Goal: Check status: Check status

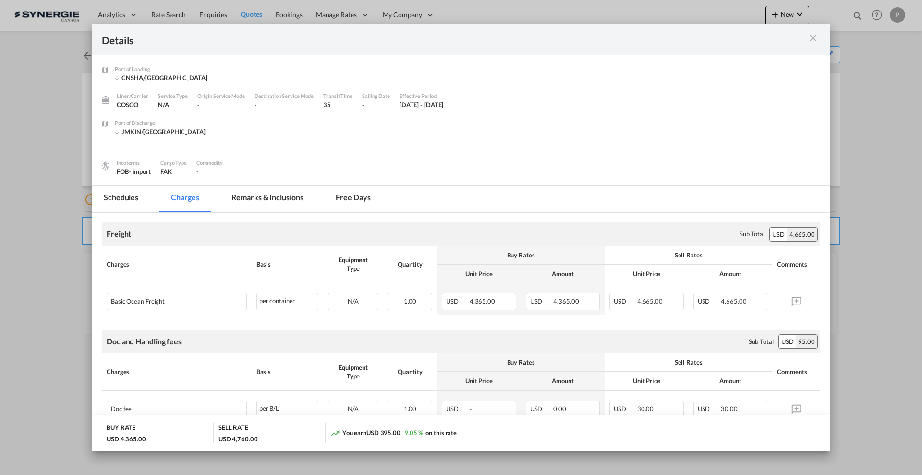
scroll to position [83, 0]
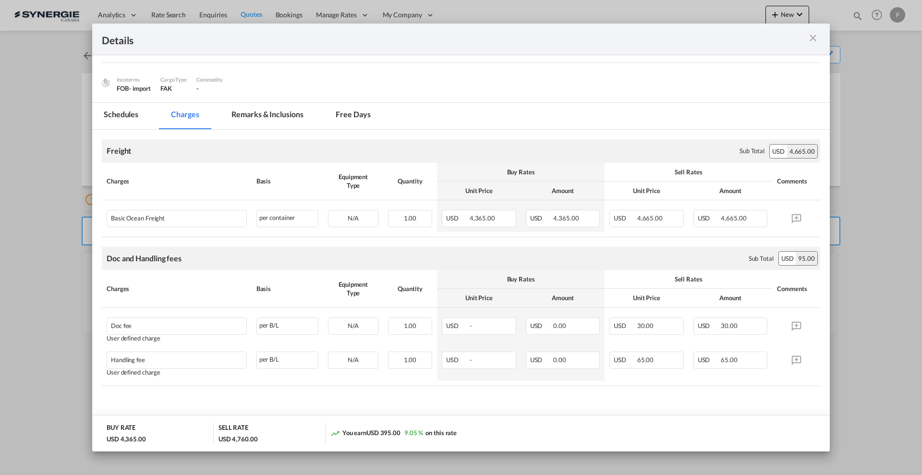
click at [57, 105] on div "Details Port of Loading CNSHA/Shanghai Liner/Carrier COSCO Service Type N/A Ori…" at bounding box center [461, 237] width 922 height 475
click at [815, 36] on md-icon "icon-close m-3 fg-AAA8AD cursor" at bounding box center [813, 38] width 12 height 12
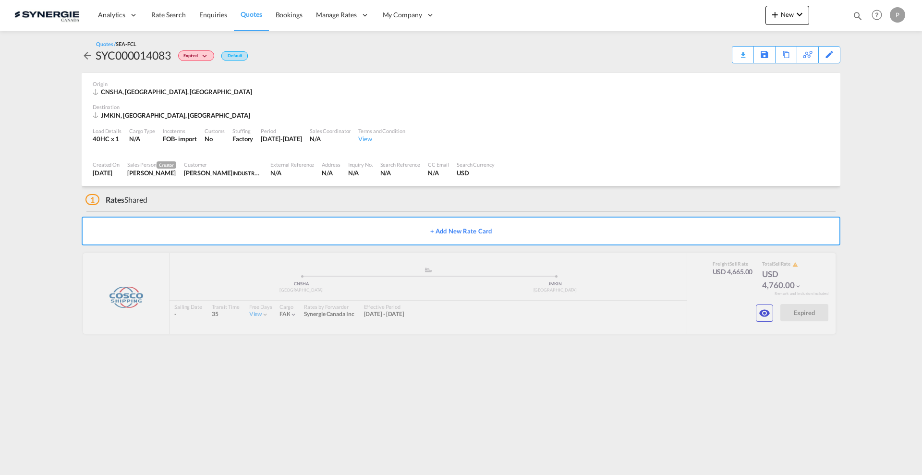
click at [857, 21] on md-icon "icon-magnify" at bounding box center [857, 16] width 11 height 11
click at [702, 18] on select "Bookings Quotes Enquiries" at bounding box center [705, 15] width 46 height 17
select select "Quotes"
click at [682, 7] on select "Bookings Quotes Enquiries" at bounding box center [705, 15] width 46 height 17
click at [750, 15] on input at bounding box center [786, 15] width 120 height 17
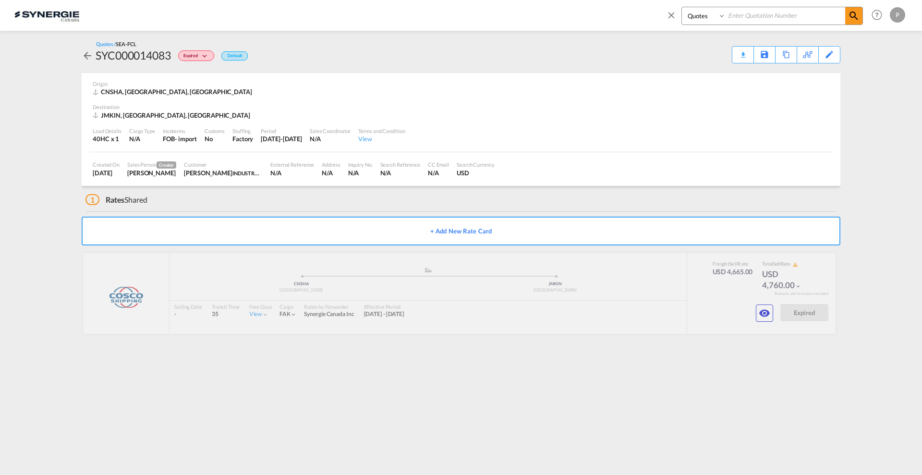
paste input "SYC000014115"
type input "SYC000014115"
click at [854, 15] on md-icon "icon-magnify" at bounding box center [854, 16] width 12 height 12
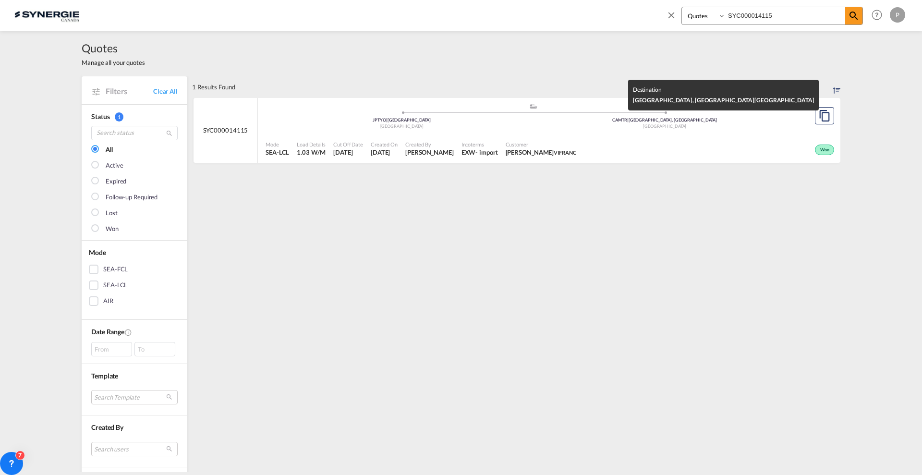
click at [573, 128] on div "Canada" at bounding box center [664, 126] width 263 height 6
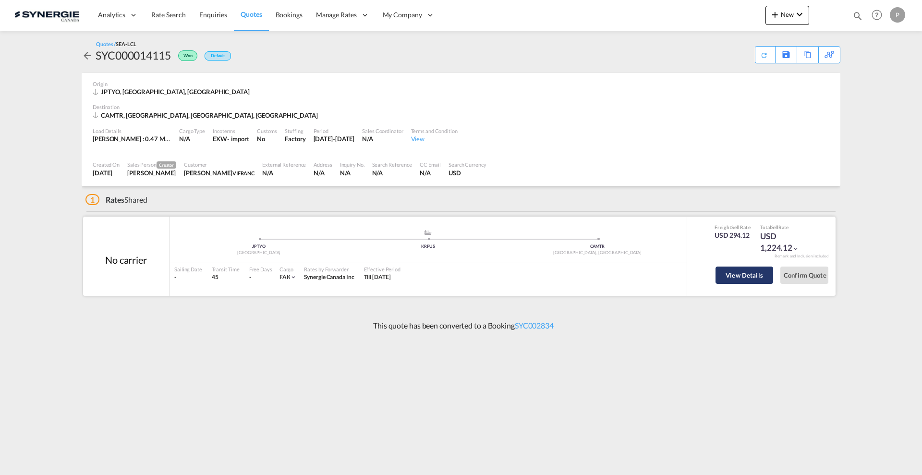
click at [740, 272] on button "View Details" at bounding box center [744, 274] width 58 height 17
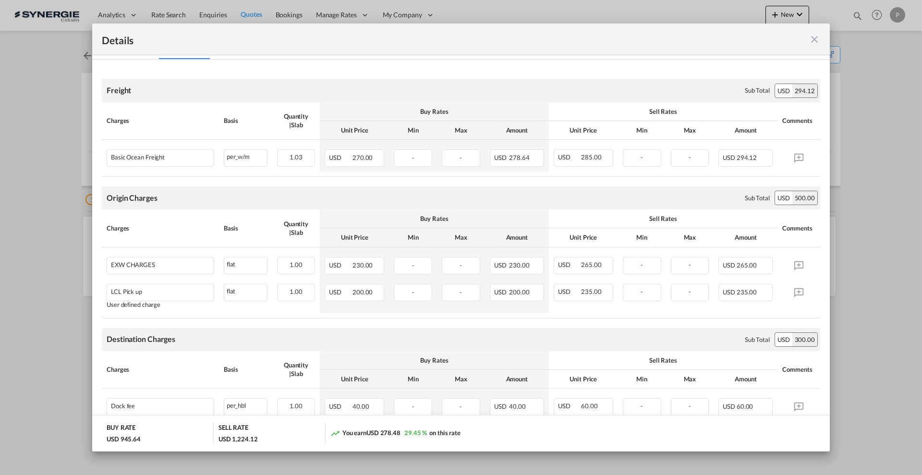
scroll to position [120, 0]
